Goal: Navigation & Orientation: Find specific page/section

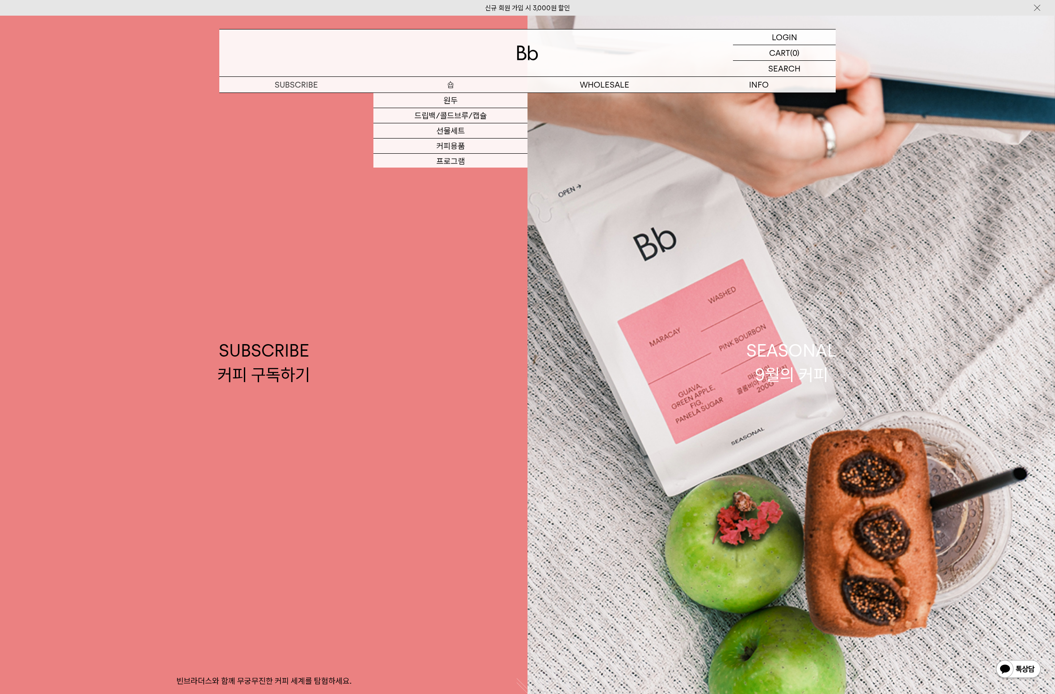
click at [447, 84] on p "숍" at bounding box center [450, 85] width 154 height 16
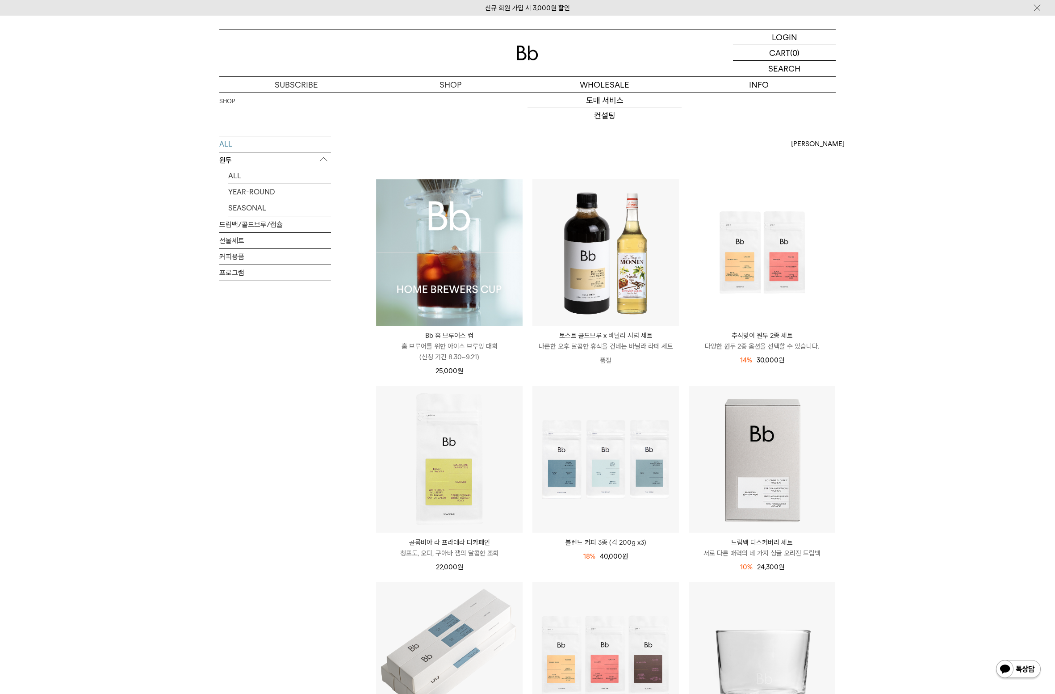
click at [529, 47] on img at bounding box center [527, 53] width 21 height 15
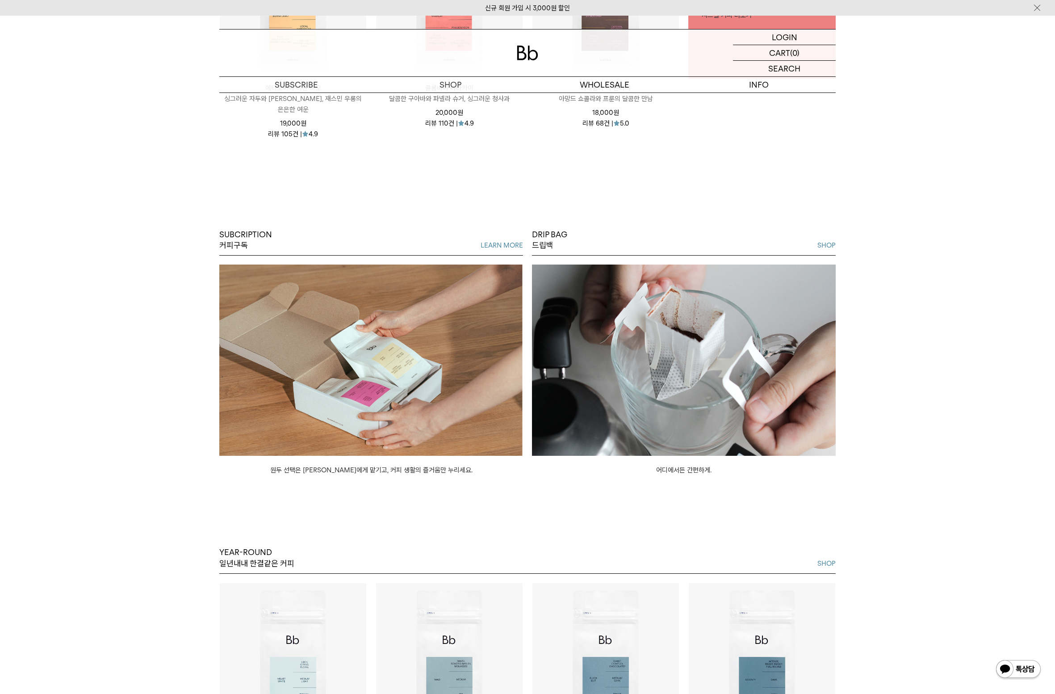
scroll to position [893, 0]
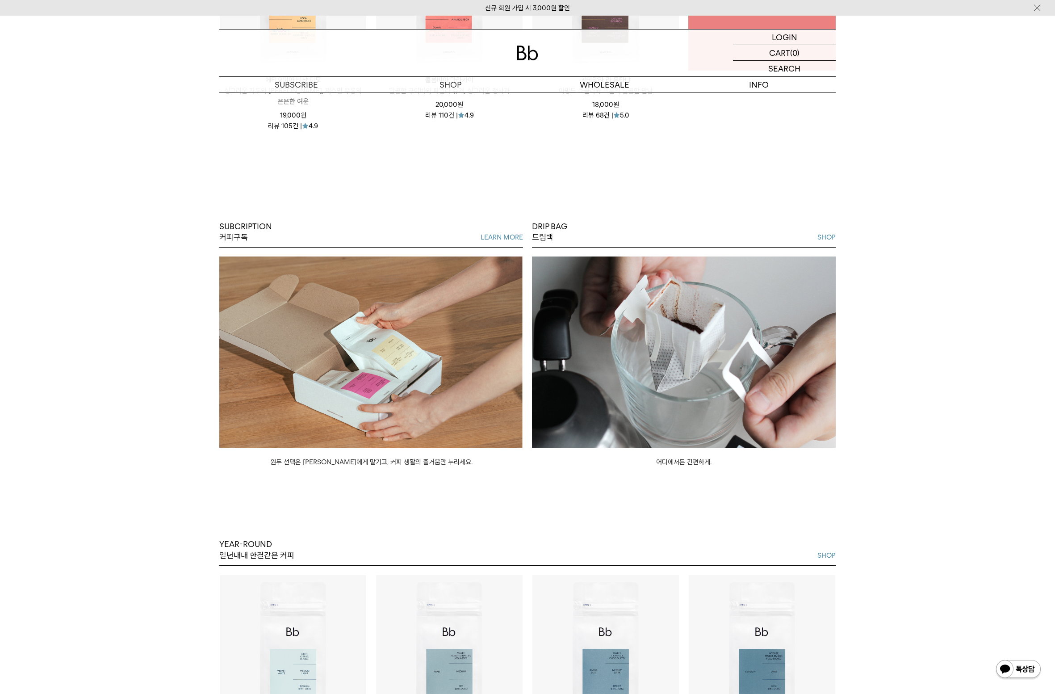
click at [1007, 673] on img at bounding box center [1018, 669] width 46 height 21
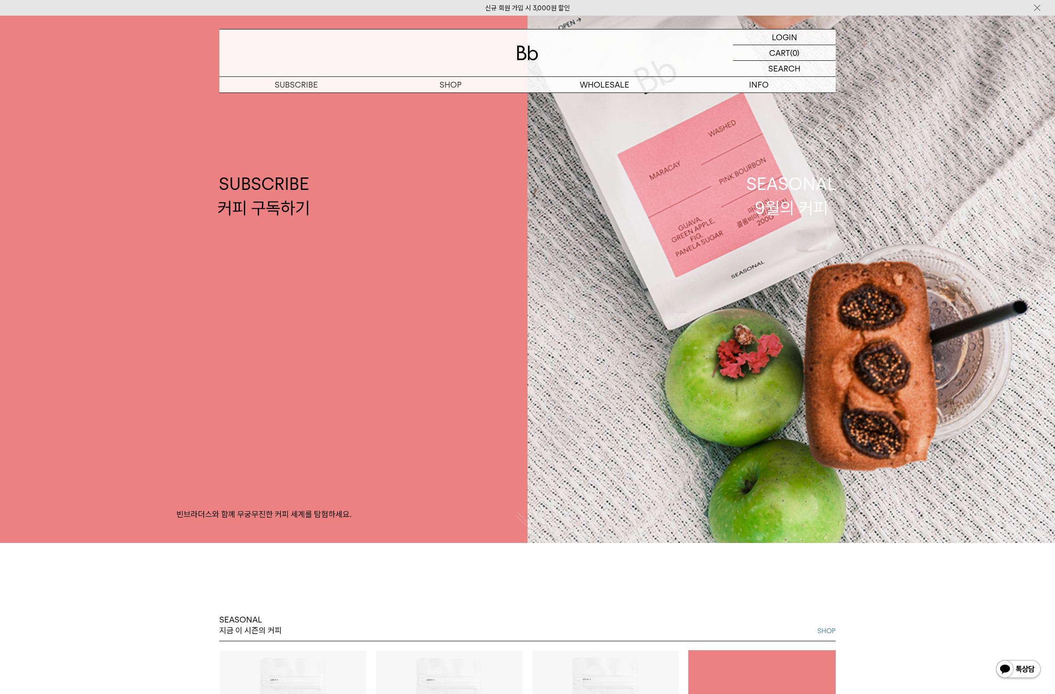
scroll to position [0, 0]
